Goal: Transaction & Acquisition: Purchase product/service

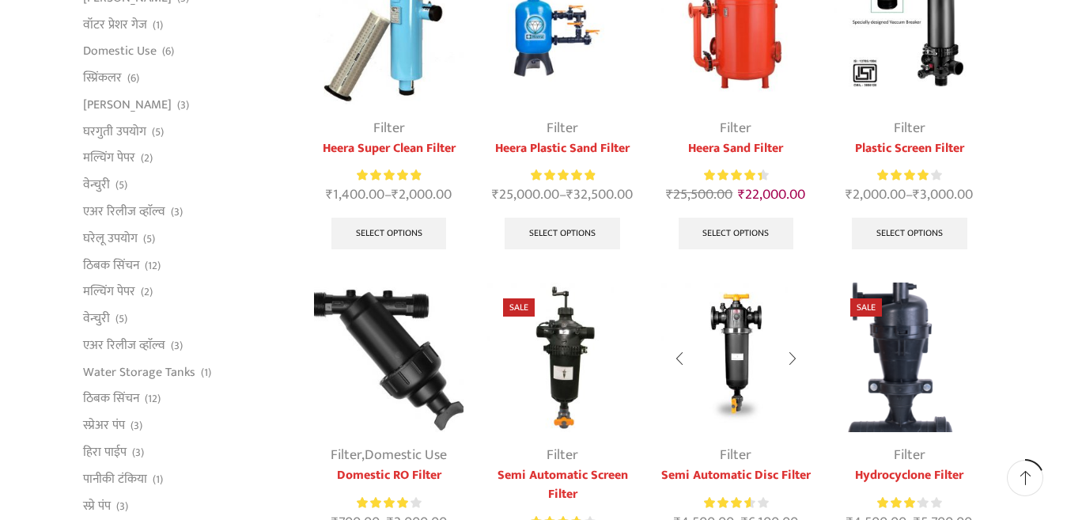
scroll to position [316, 0]
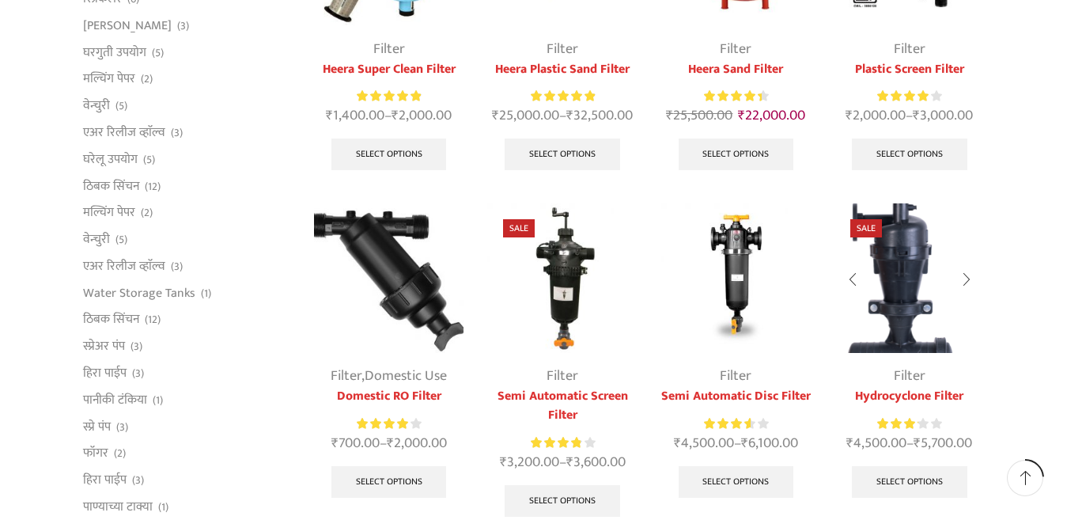
click at [891, 279] on img at bounding box center [910, 278] width 150 height 150
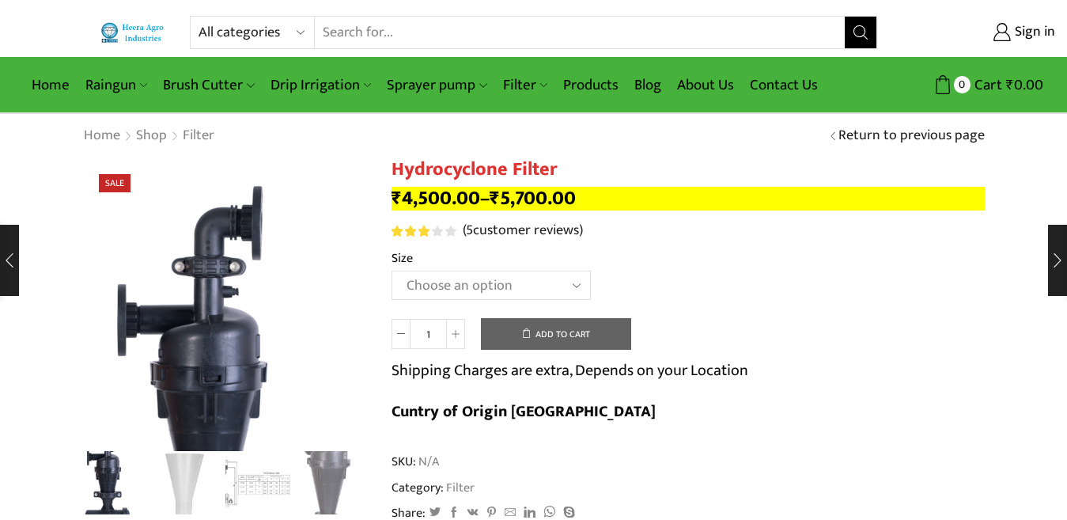
click at [576, 282] on select "Choose an option 2" Hydrocyclone Filter 2.5" Hydrocyclone Filter 3" Hydrocyclon…" at bounding box center [491, 285] width 199 height 29
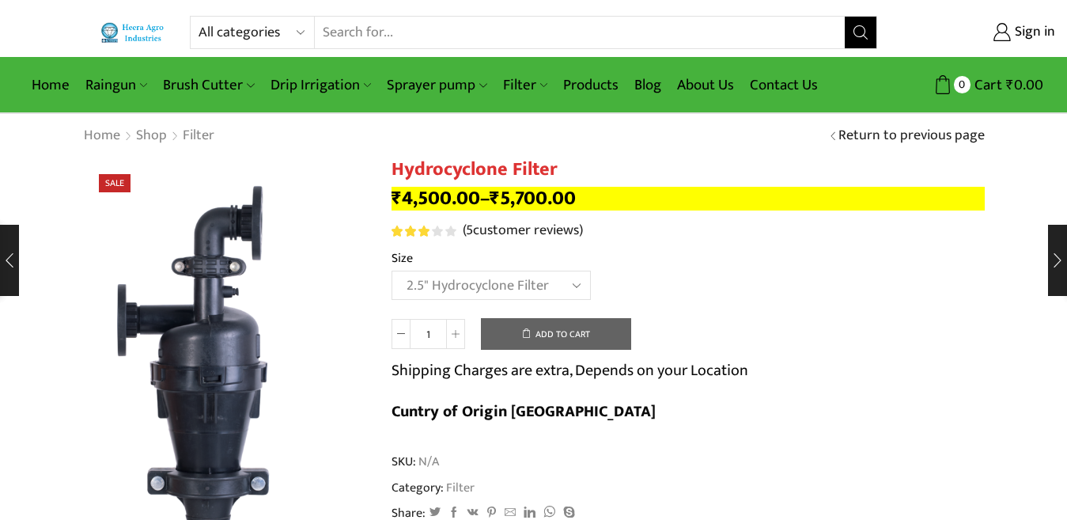
click at [392, 271] on select "Choose an option 2" Hydrocyclone Filter 2.5" Hydrocyclone Filter 3" Hydrocyclon…" at bounding box center [491, 285] width 199 height 29
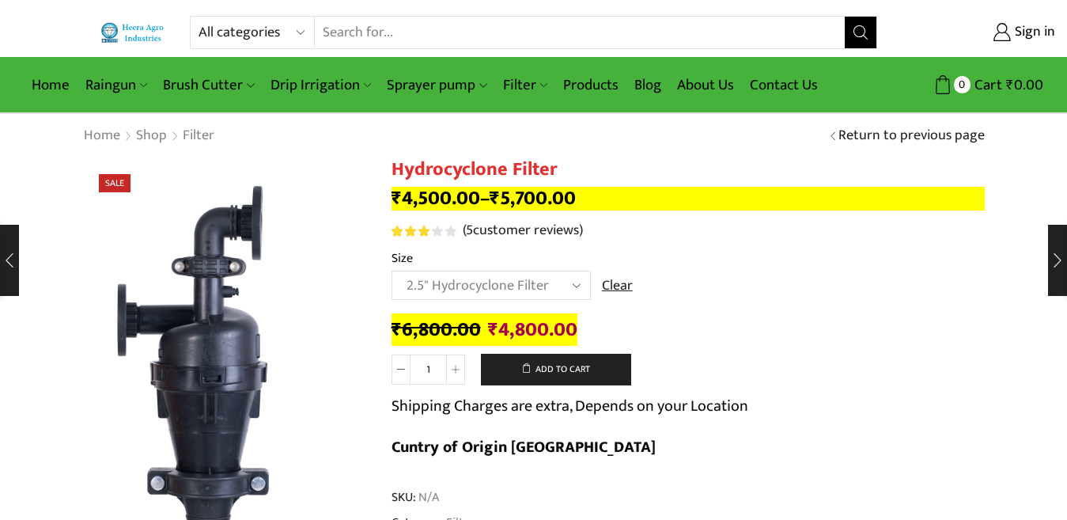
click at [568, 278] on select "Choose an option 2" Hydrocyclone Filter 2.5" Hydrocyclone Filter 3" Hydrocyclon…" at bounding box center [491, 285] width 199 height 29
click at [392, 271] on select "Choose an option 2" Hydrocyclone Filter 2.5" Hydrocyclone Filter 3" Hydrocyclon…" at bounding box center [491, 285] width 199 height 29
click at [563, 283] on select "Choose an option 2" Hydrocyclone Filter 2.5" Hydrocyclone Filter 3" Hydrocyclon…" at bounding box center [491, 285] width 199 height 29
click at [392, 271] on select "Choose an option 2" Hydrocyclone Filter 2.5" Hydrocyclone Filter 3" Hydrocyclon…" at bounding box center [491, 285] width 199 height 29
select select "2.5" Hydrocyclone Filter"
